Goal: Check status: Check status

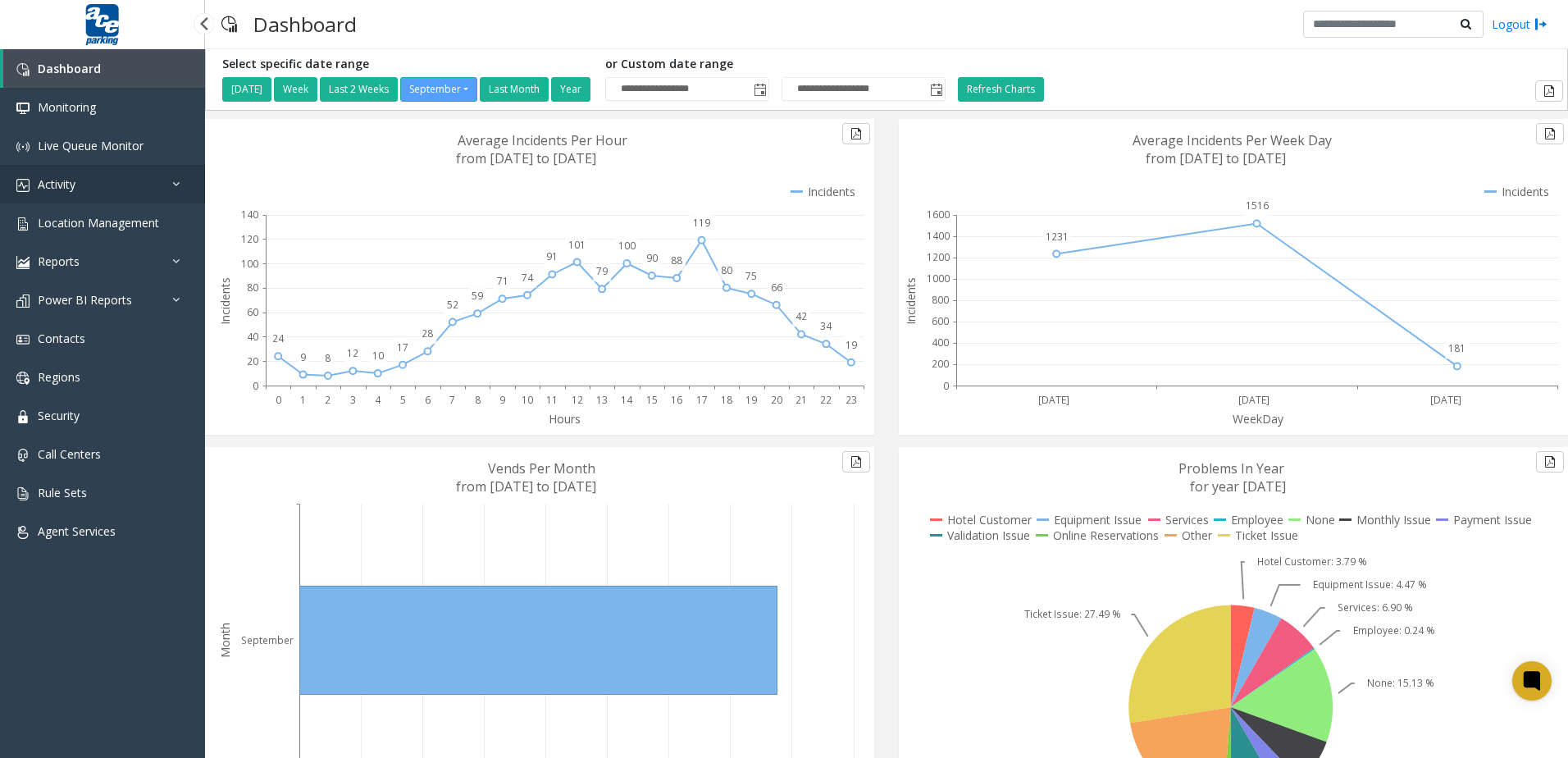
click at [146, 200] on link "Activity" at bounding box center [103, 184] width 205 height 38
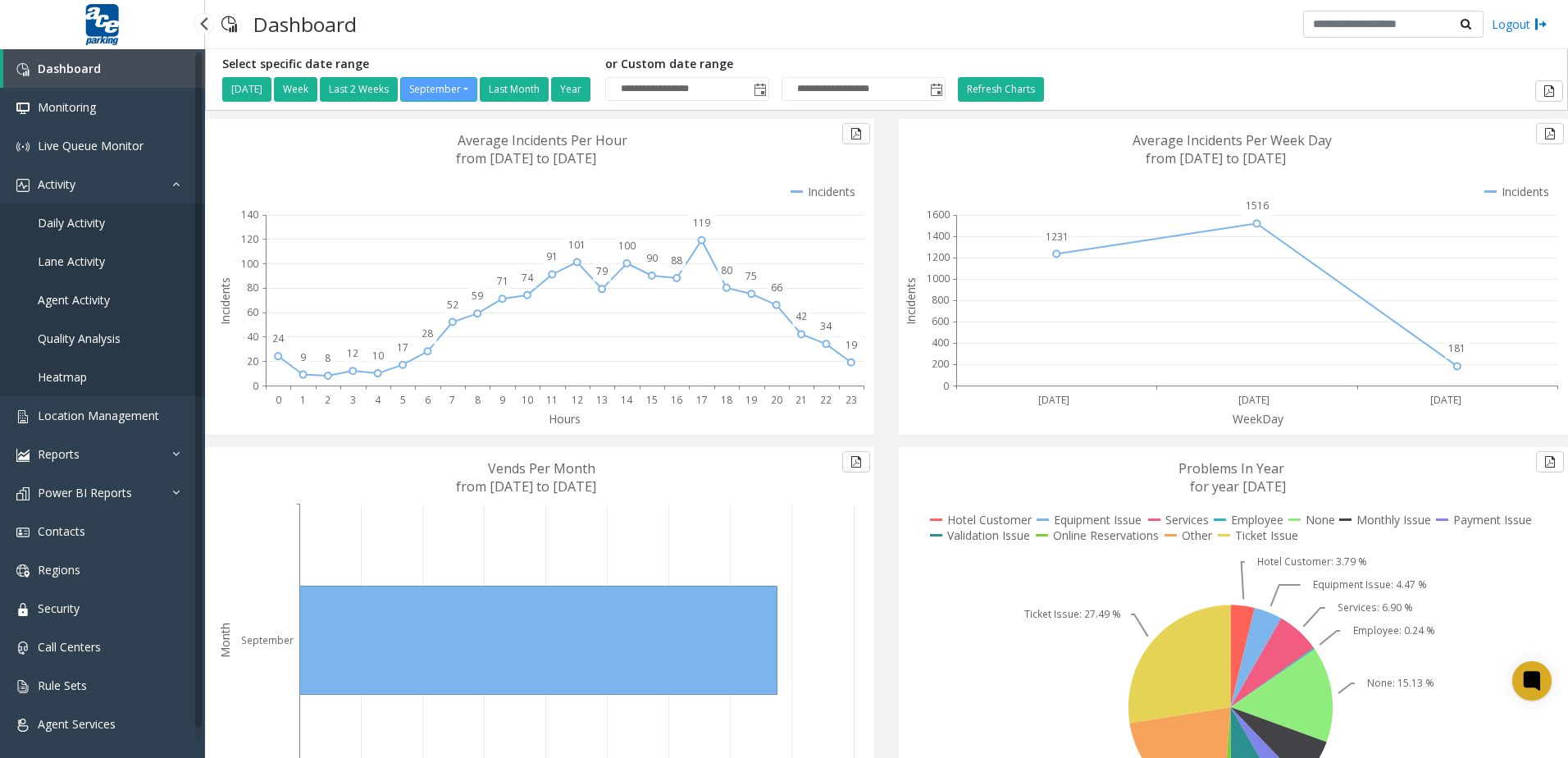
click at [36, 257] on link "Lane Activity" at bounding box center [103, 261] width 205 height 38
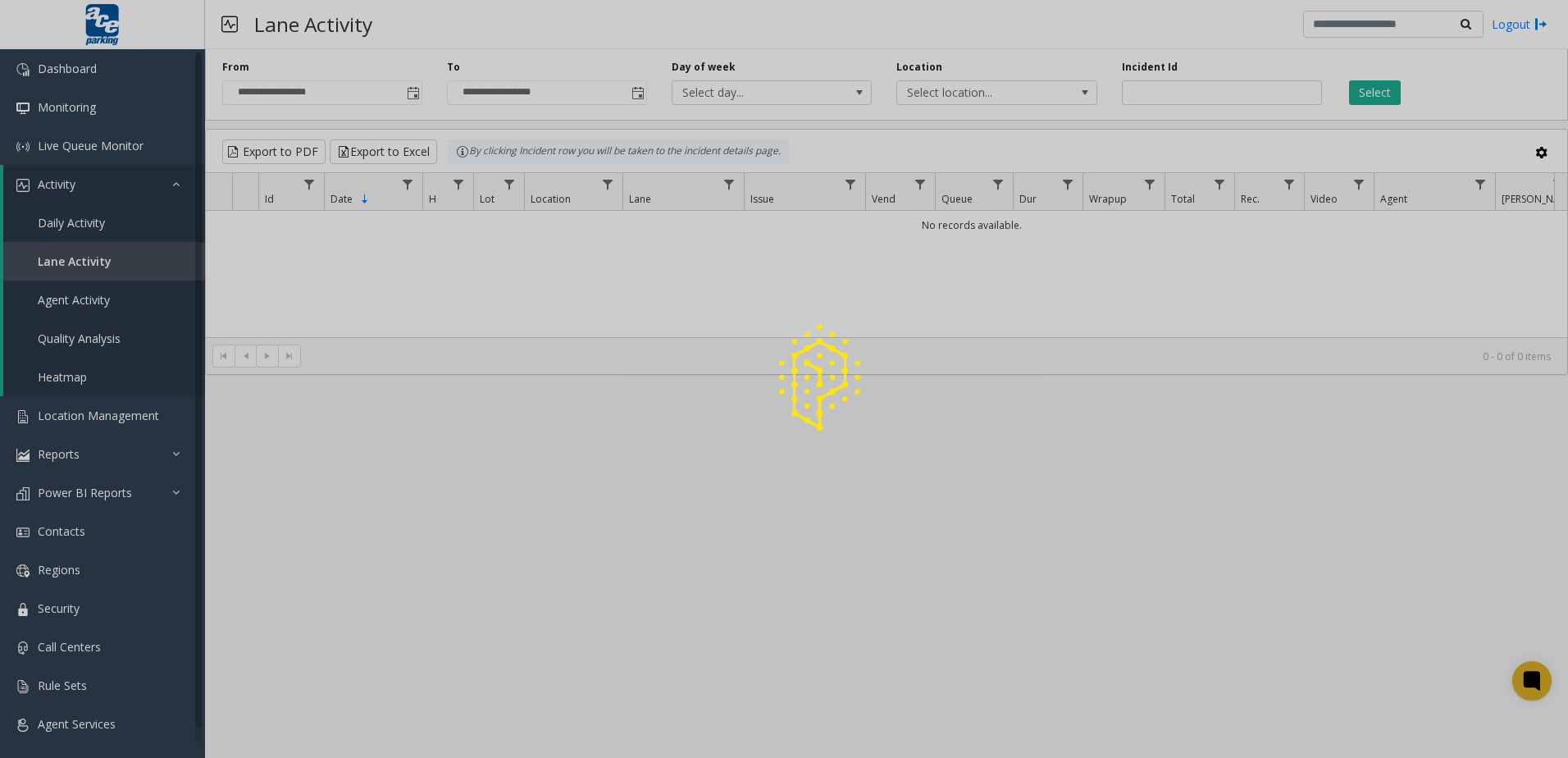
click at [42, 236] on div at bounding box center [784, 379] width 1568 height 758
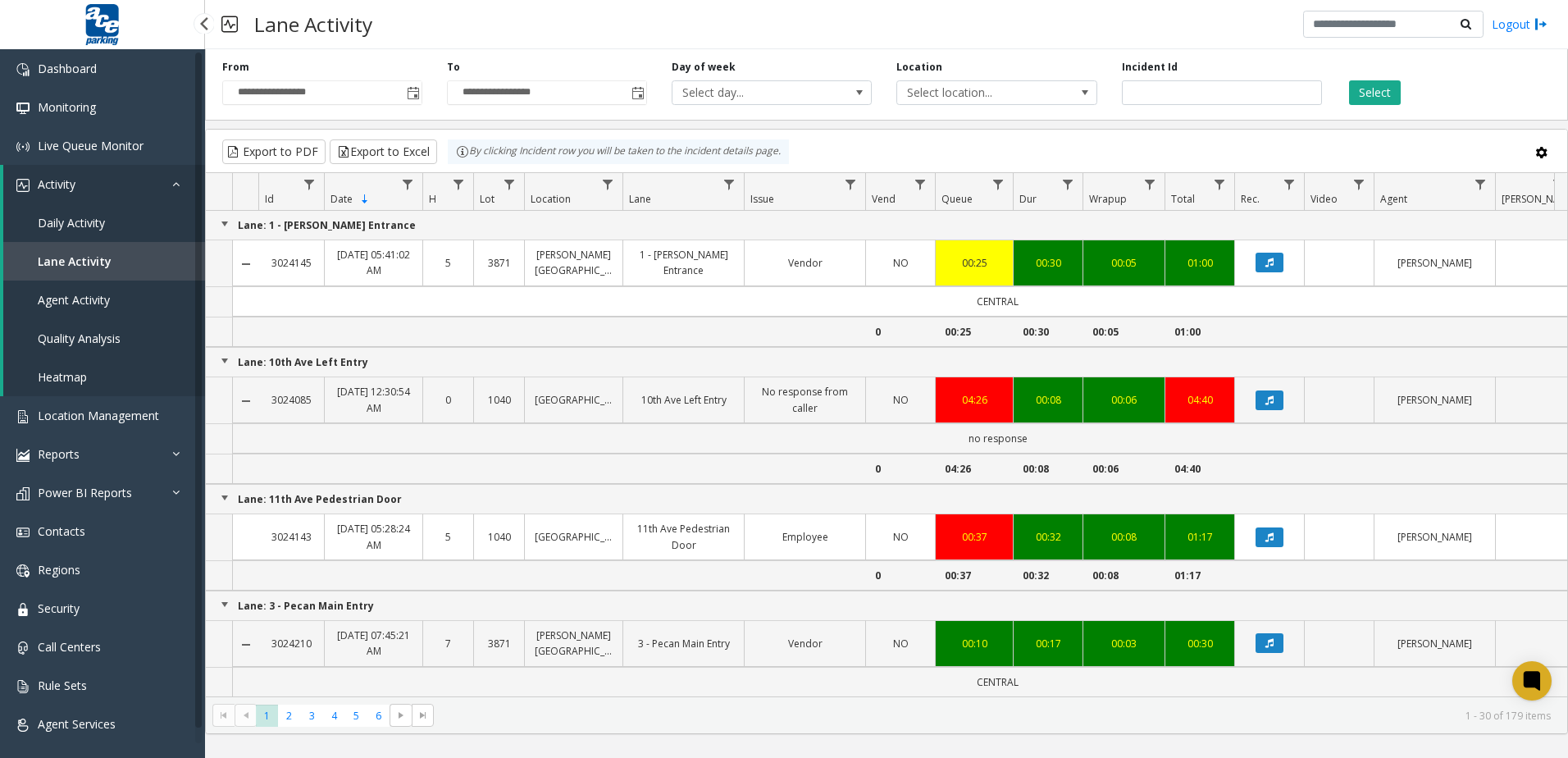
click at [52, 230] on link "Daily Activity" at bounding box center [104, 222] width 202 height 38
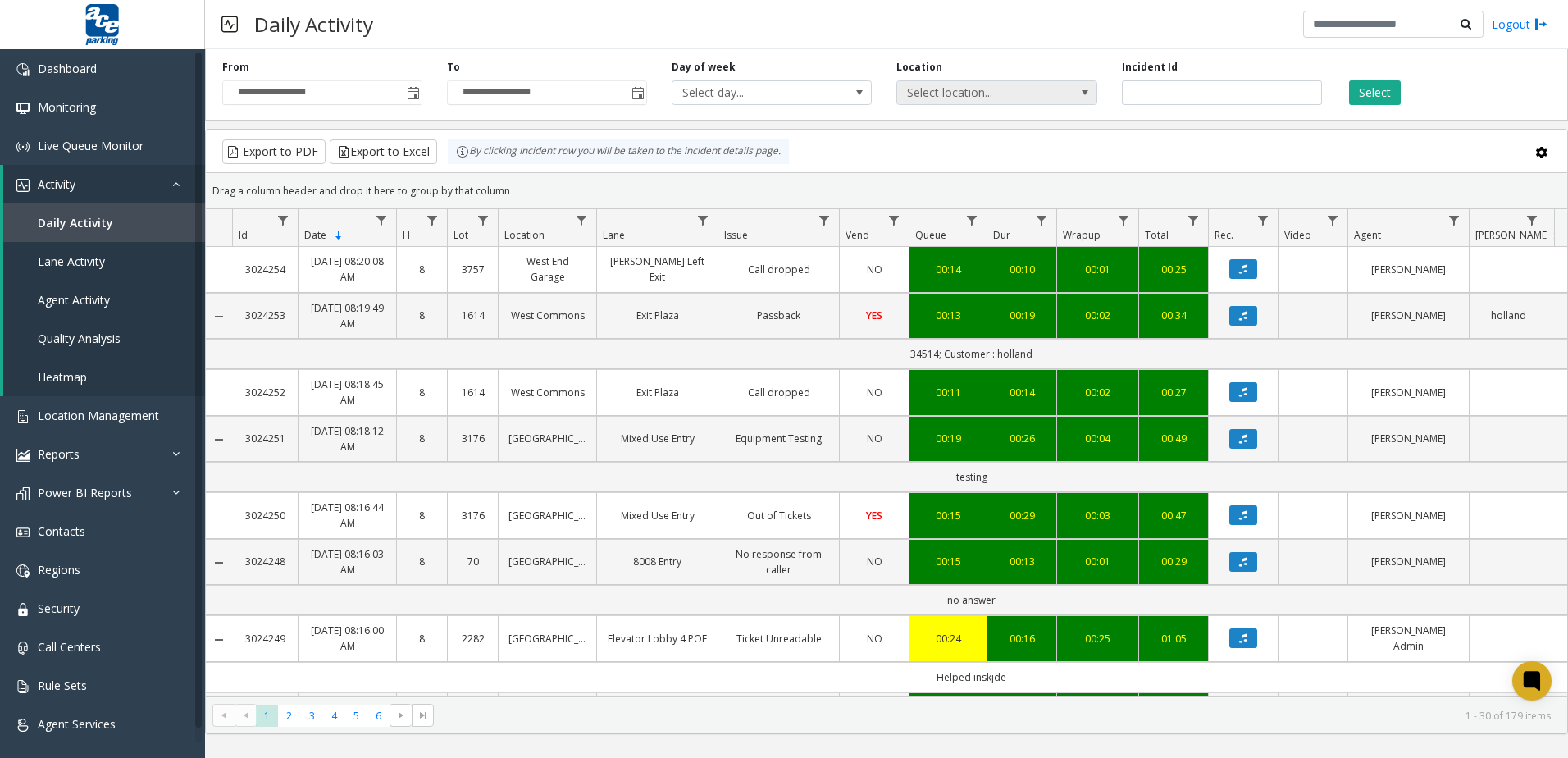
click at [986, 97] on span "Select location..." at bounding box center [976, 93] width 159 height 23
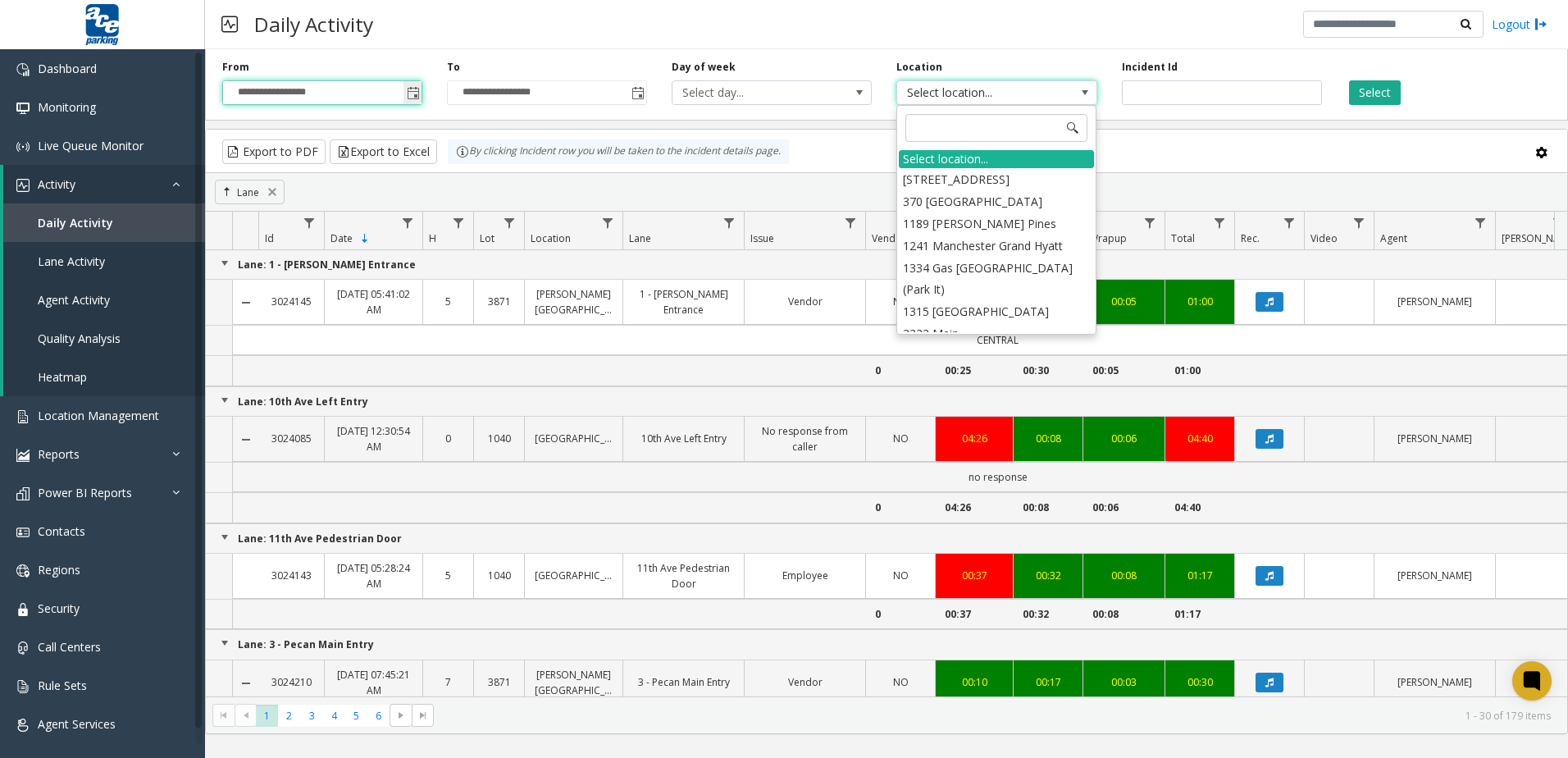
click at [394, 95] on input "**********" at bounding box center [322, 93] width 198 height 23
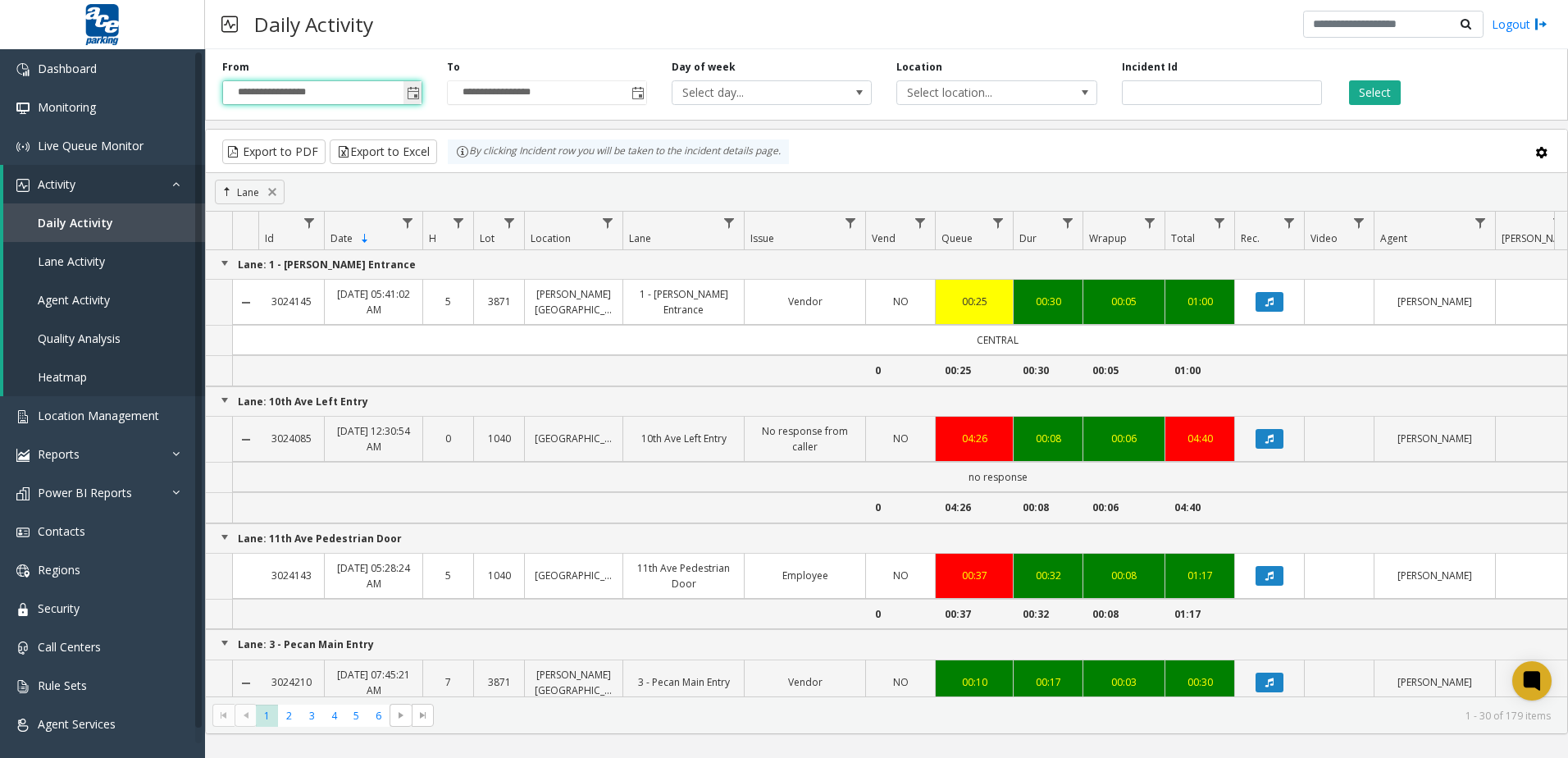
click at [414, 95] on span "Toggle popup" at bounding box center [413, 93] width 13 height 13
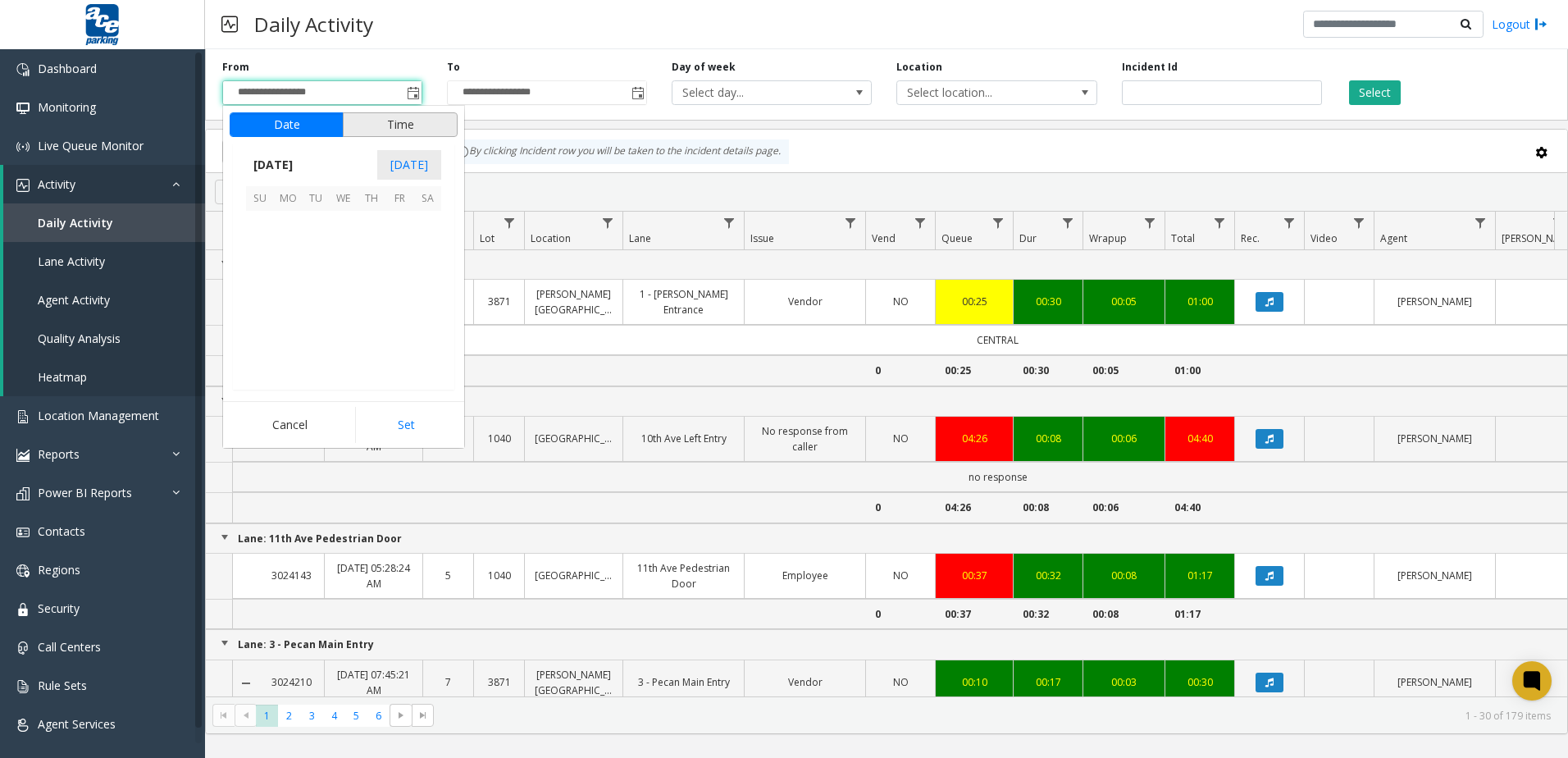
scroll to position [294463, 0]
click at [279, 223] on span "1" at bounding box center [287, 224] width 28 height 28
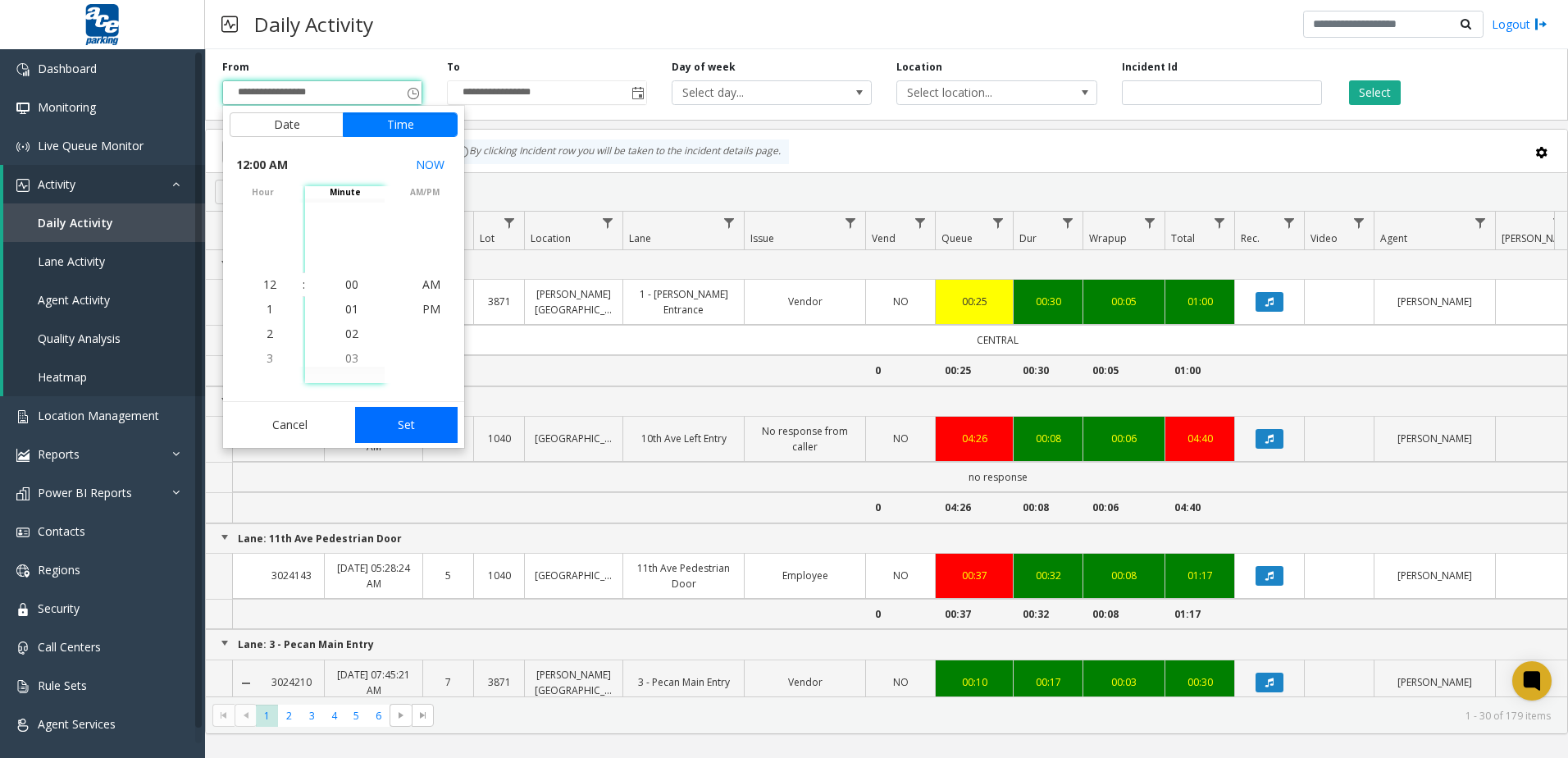
click at [402, 415] on button "Set" at bounding box center [407, 425] width 104 height 36
type input "**********"
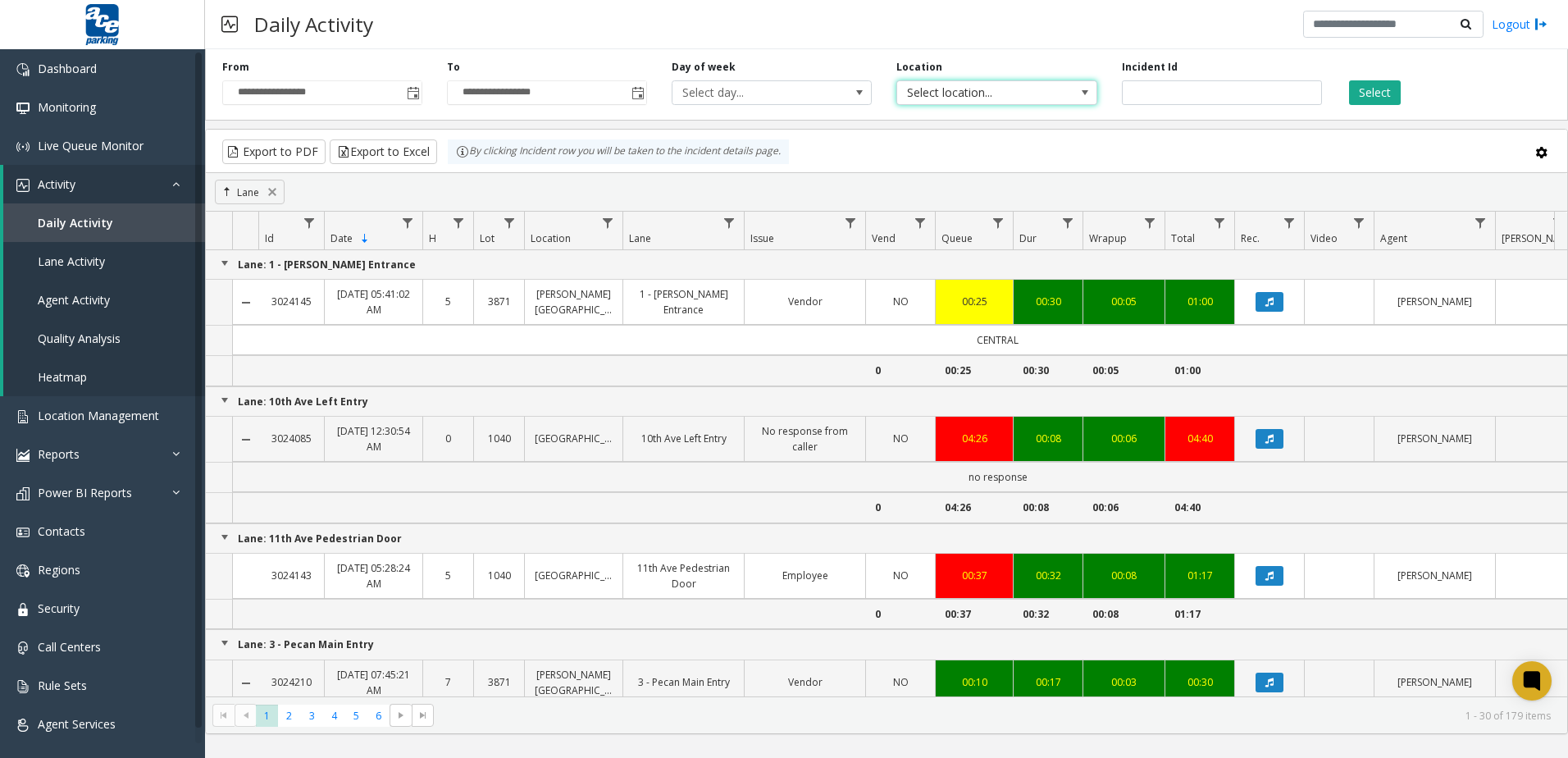
click at [1017, 84] on span "Select location..." at bounding box center [976, 93] width 159 height 23
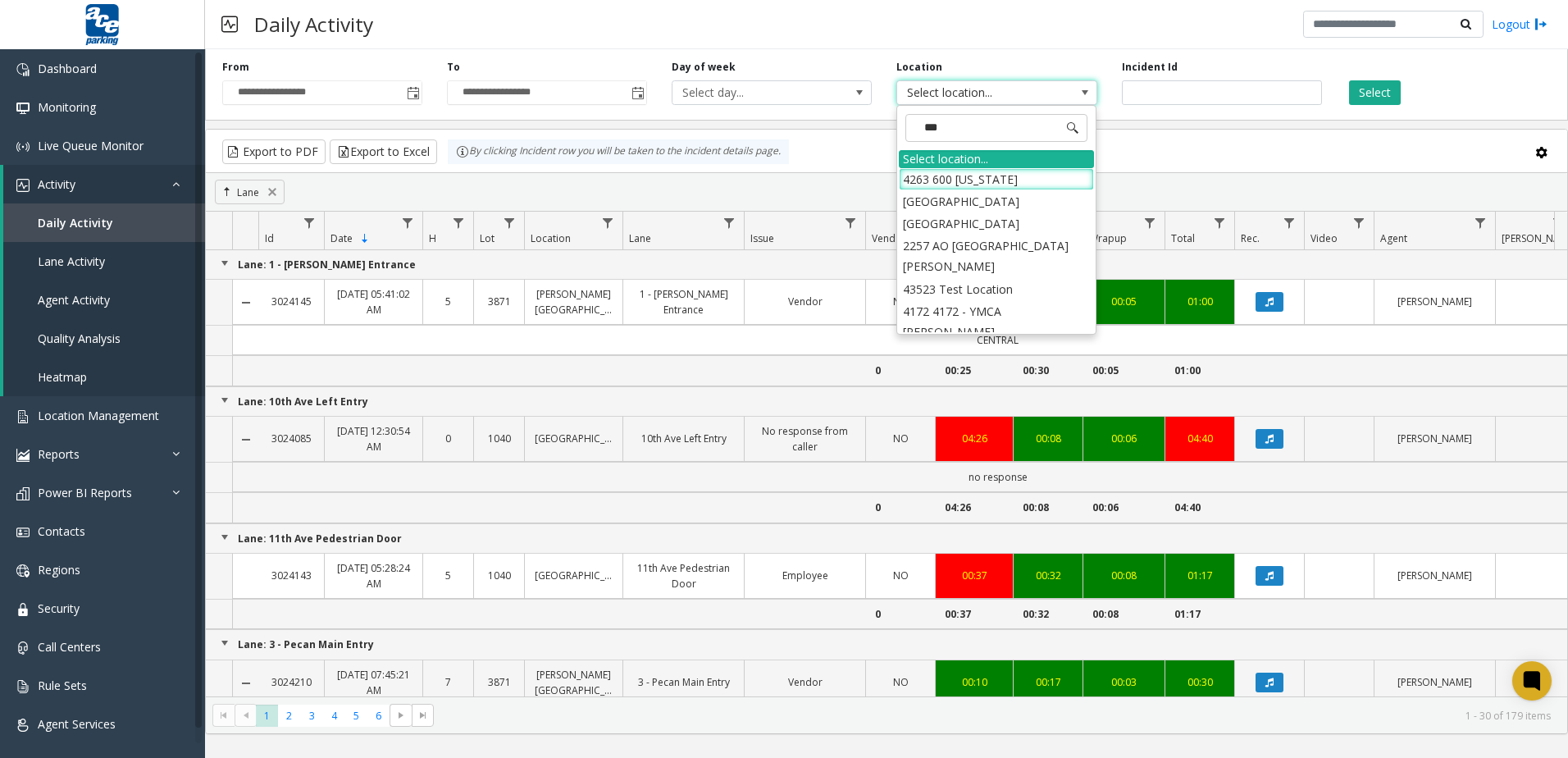
type input "****"
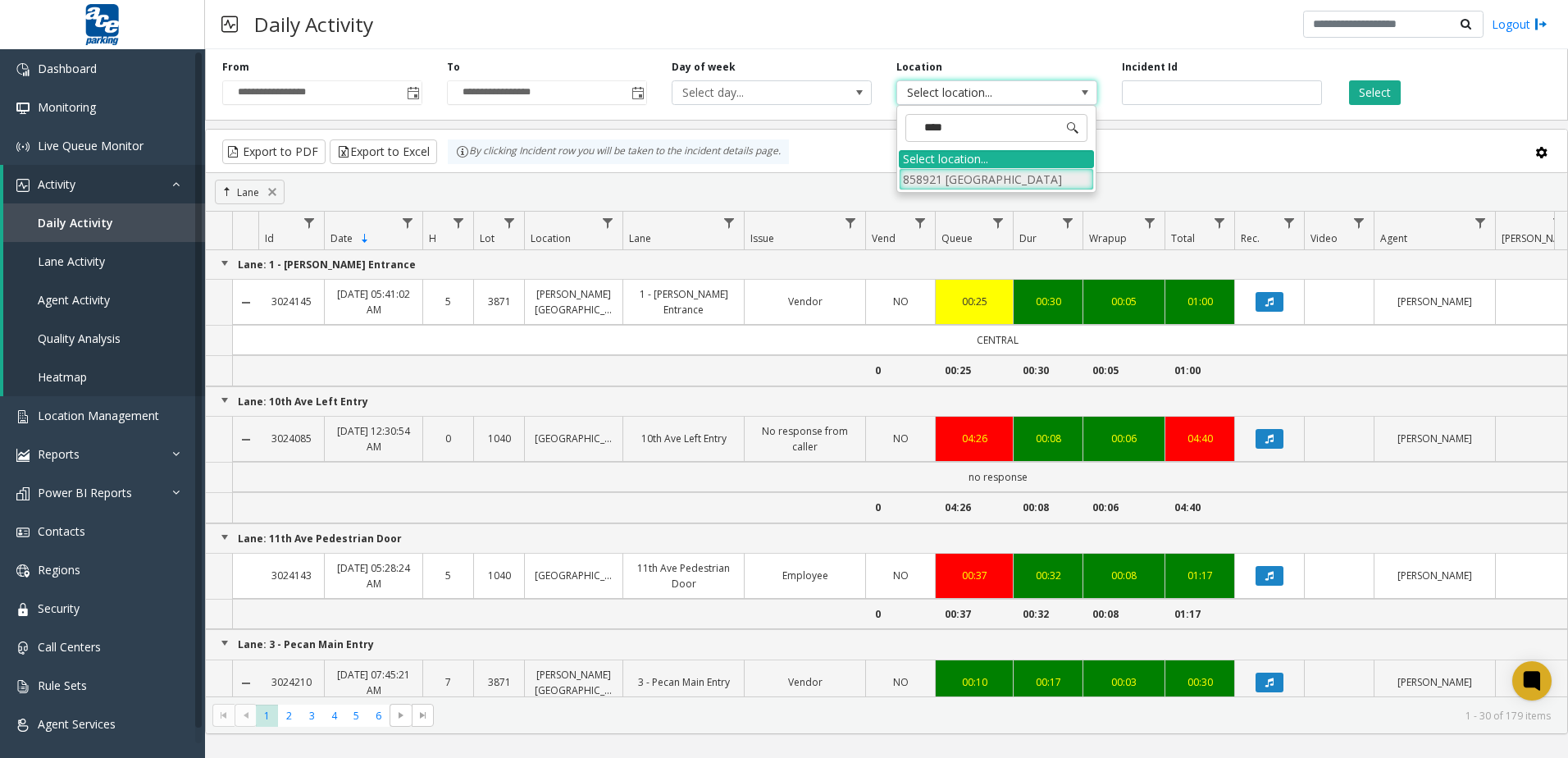
click at [1002, 184] on li "858921 [GEOGRAPHIC_DATA]" at bounding box center [996, 179] width 195 height 22
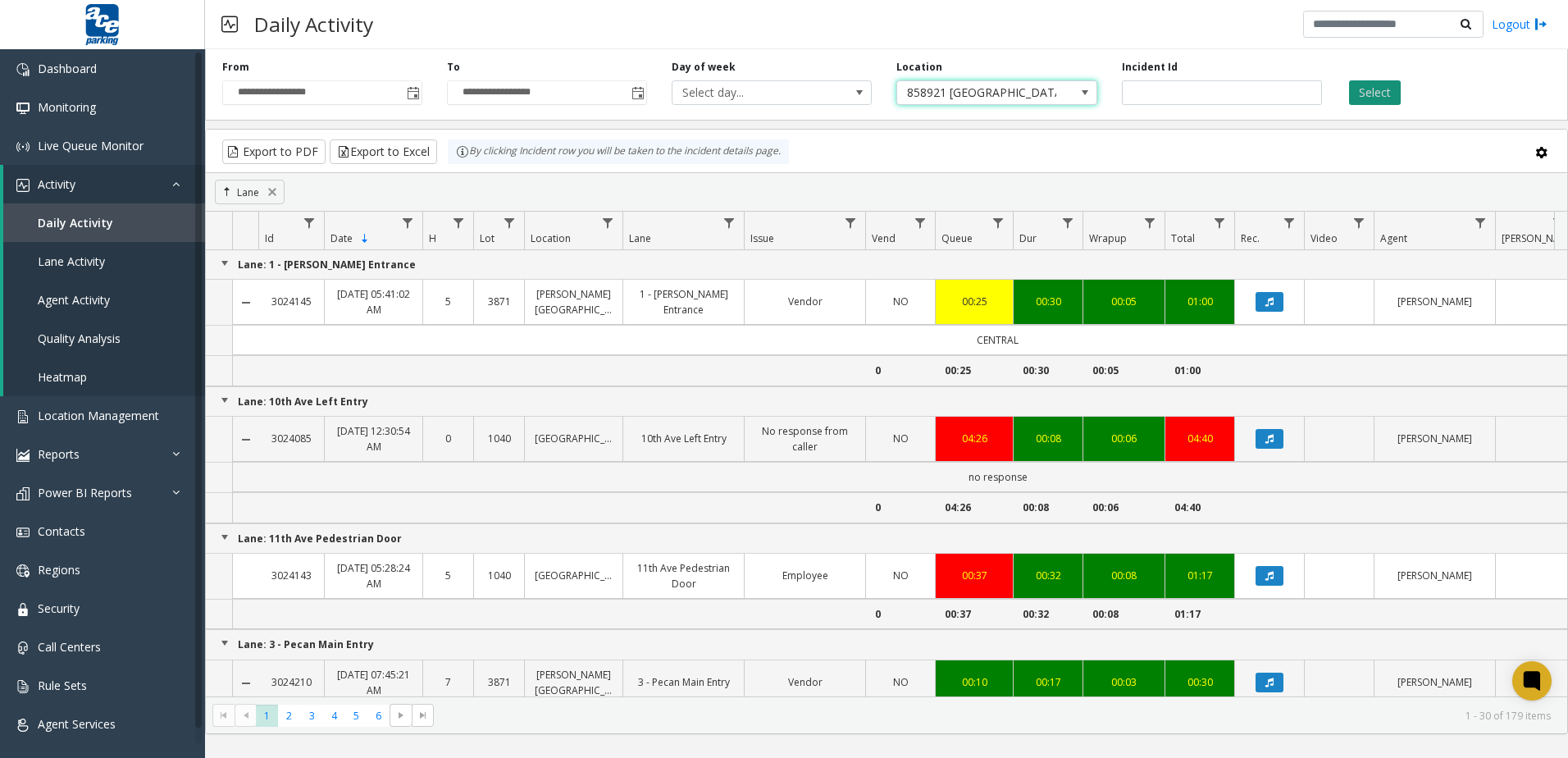
click at [1379, 89] on button "Select" at bounding box center [1375, 93] width 52 height 25
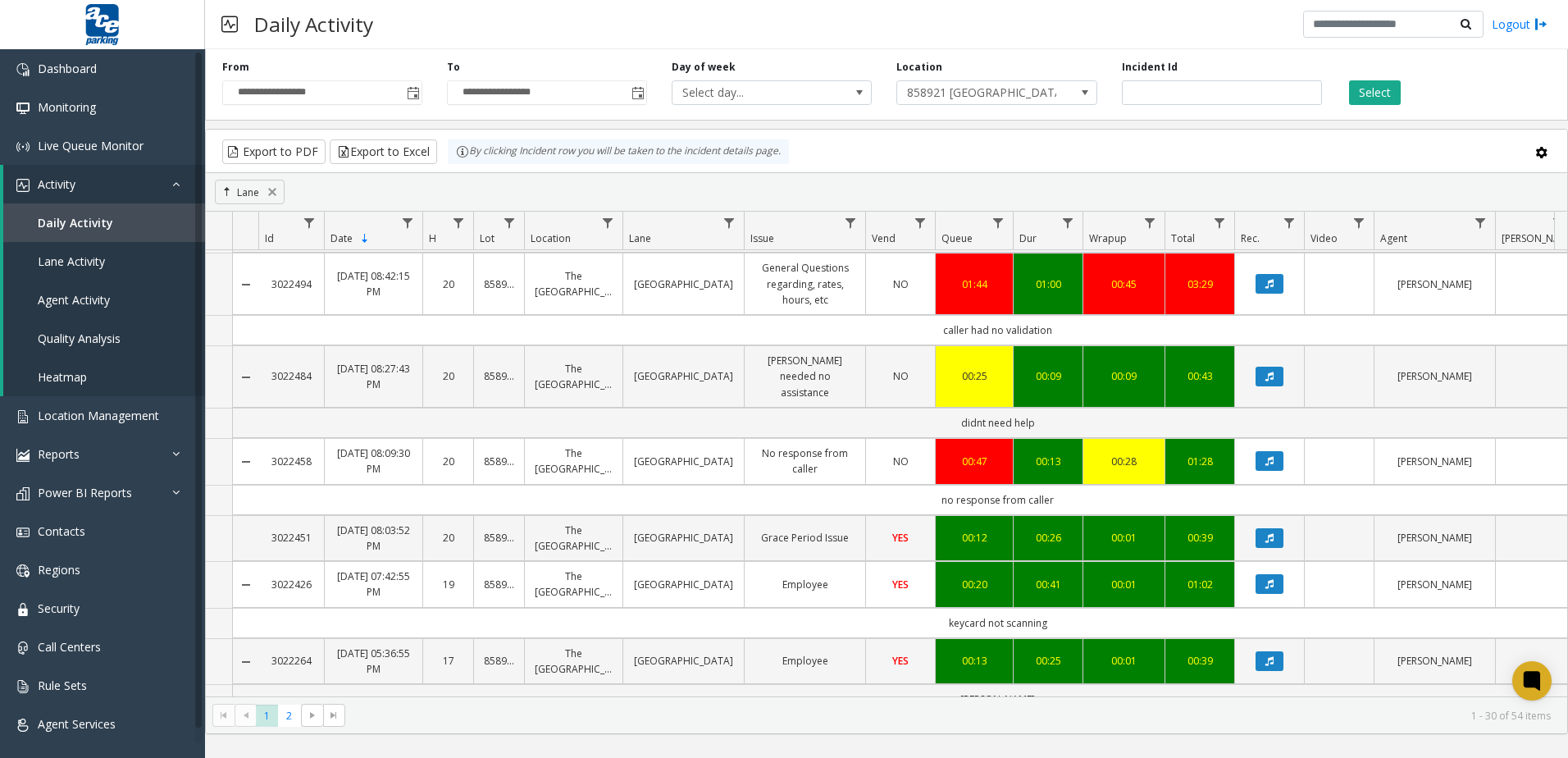
scroll to position [967, 0]
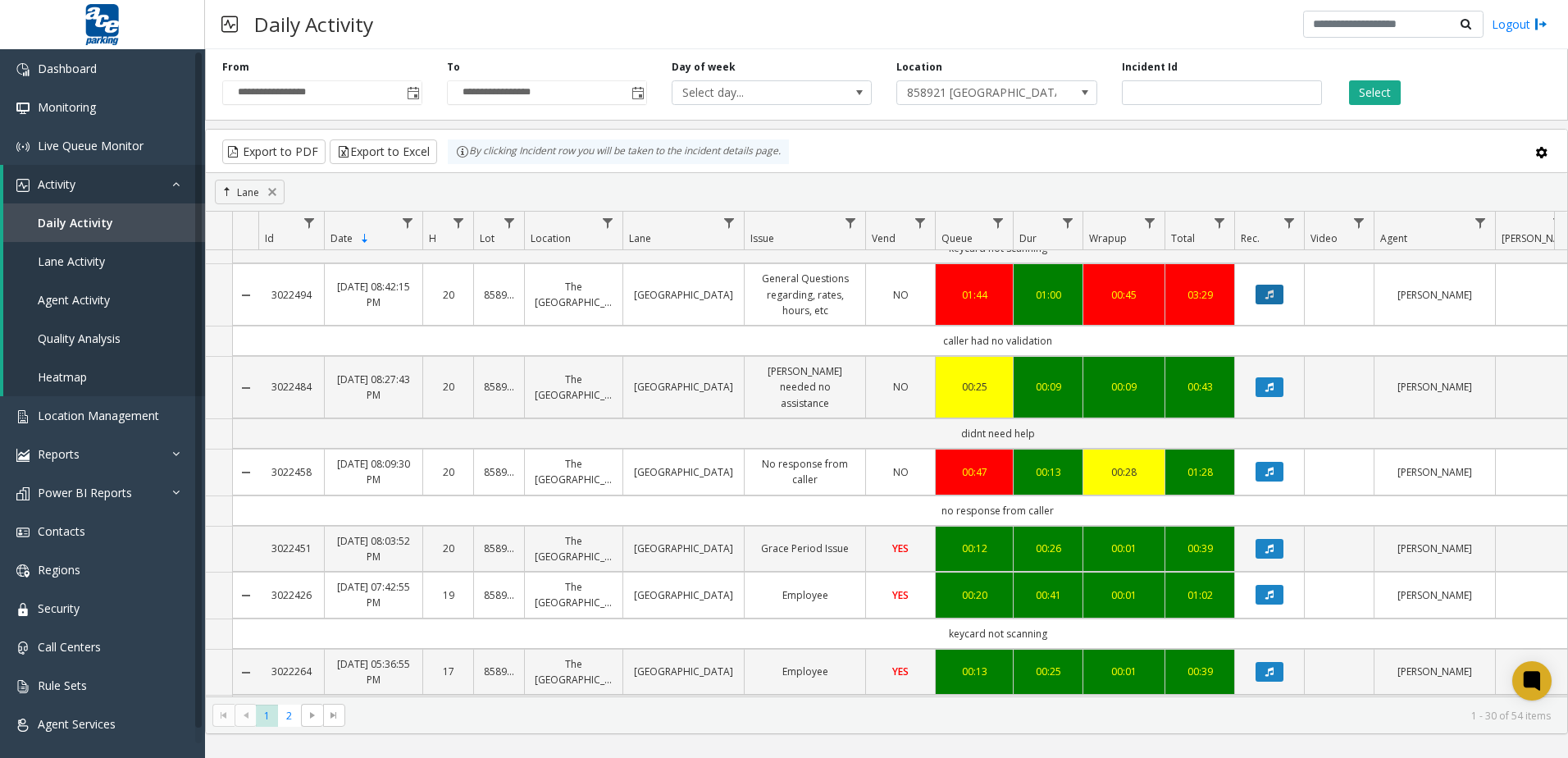
click at [1265, 299] on icon "Data table" at bounding box center [1269, 294] width 8 height 10
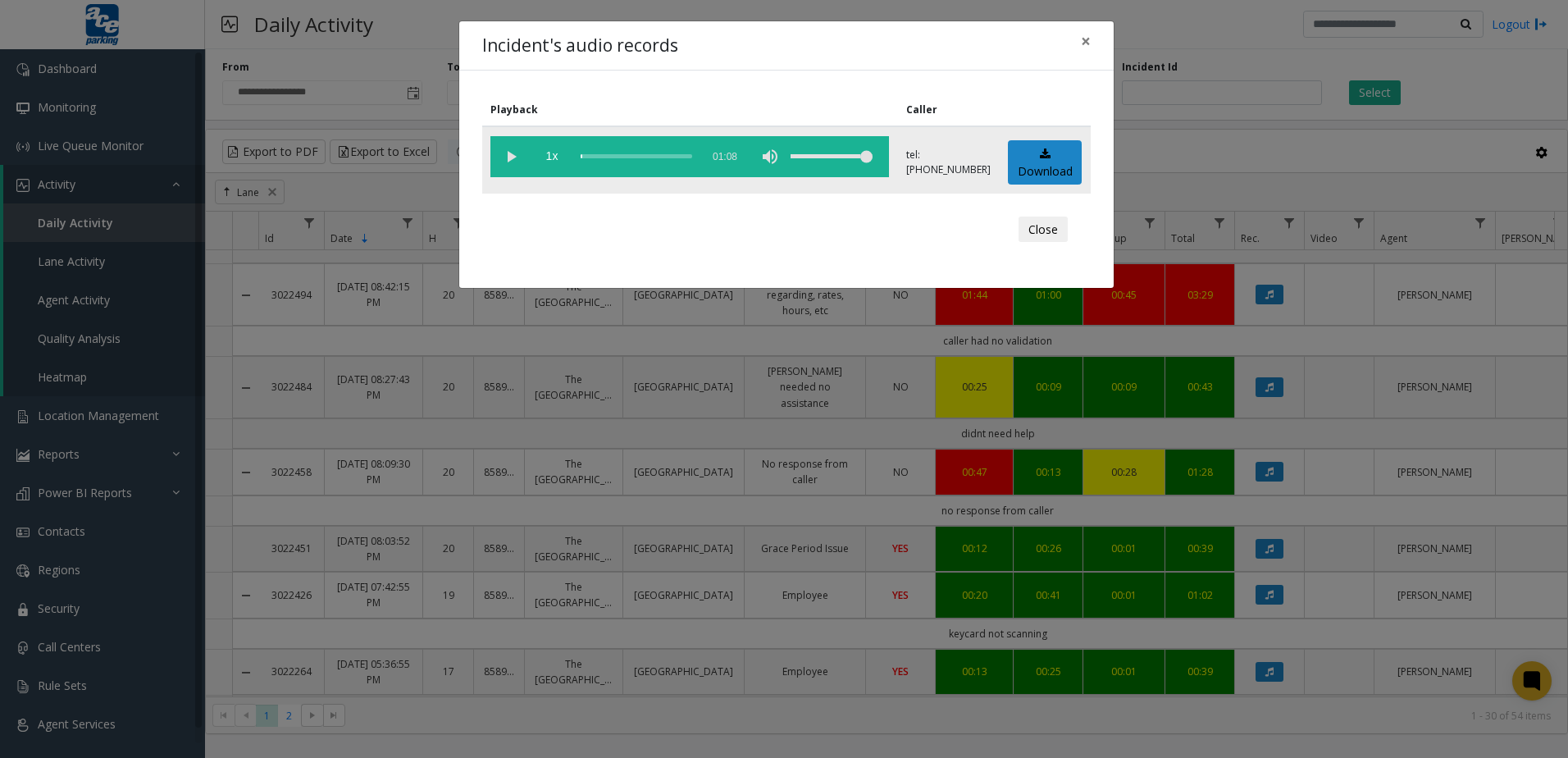
click at [520, 152] on vg-play-pause at bounding box center [511, 157] width 41 height 41
click at [1045, 223] on button "Close" at bounding box center [1042, 229] width 49 height 26
